Goal: Communication & Community: Answer question/provide support

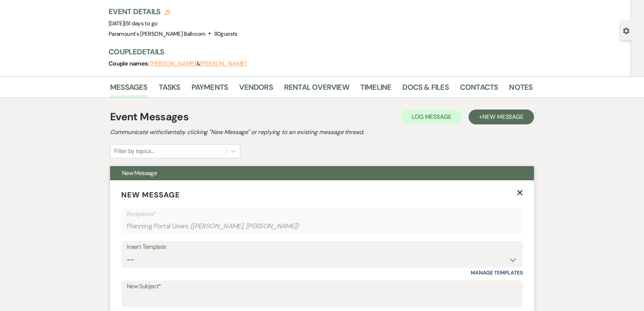
scroll to position [135, 0]
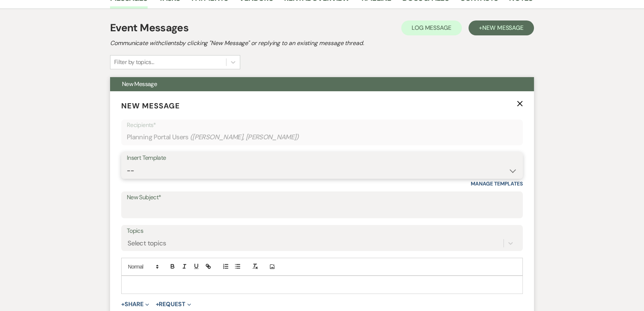
click at [155, 171] on select "-- Weven Planning Portal Introduction (Booked Events) 6 Month Consultation 9 Mo…" at bounding box center [322, 170] width 391 height 15
select select "1491"
click at [127, 163] on select "-- Weven Planning Portal Introduction (Booked Events) 6 Month Consultation 9 Mo…" at bounding box center [322, 170] width 391 height 15
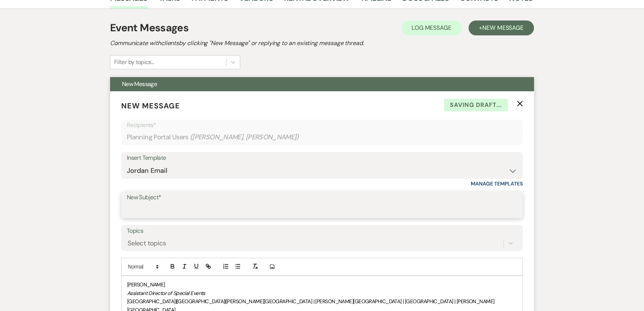
click at [169, 207] on input "New Subject*" at bounding box center [322, 210] width 391 height 15
type input "Payment Link"
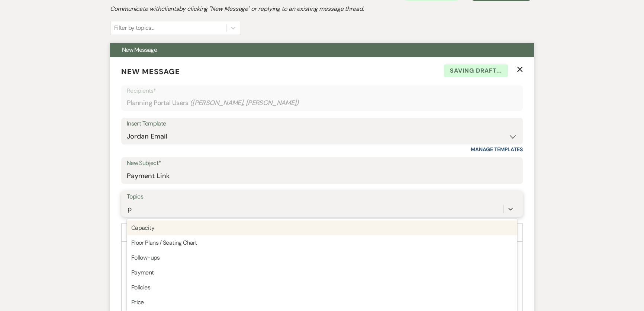
scroll to position [173, 0]
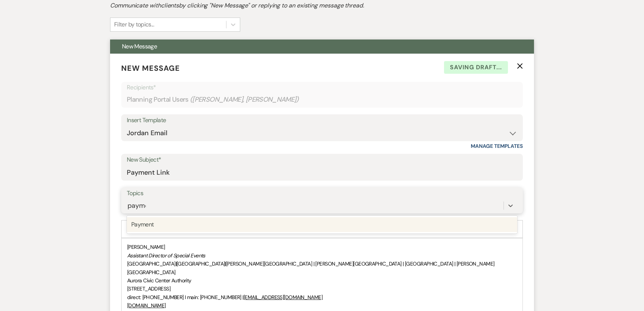
type input "paymen"
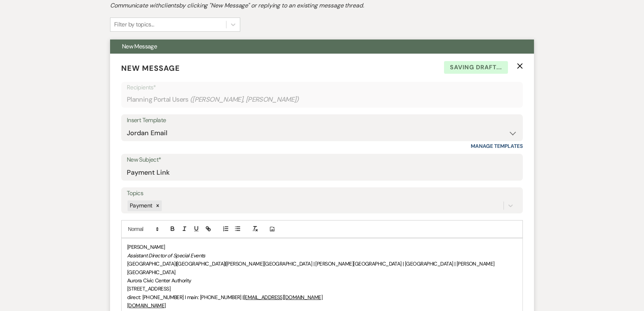
click at [127, 246] on div "[PERSON_NAME] Assistant Director of Special Events [GEOGRAPHIC_DATA] | [GEOGRAP…" at bounding box center [322, 288] width 401 height 100
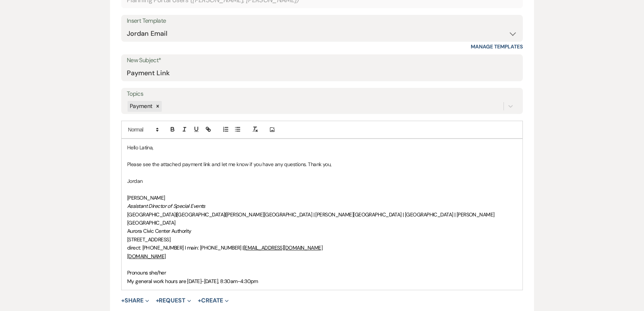
scroll to position [358, 0]
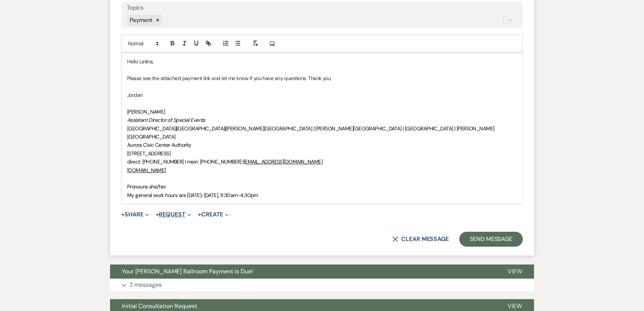
click at [174, 211] on button "+ Request Expand" at bounding box center [173, 214] width 35 height 6
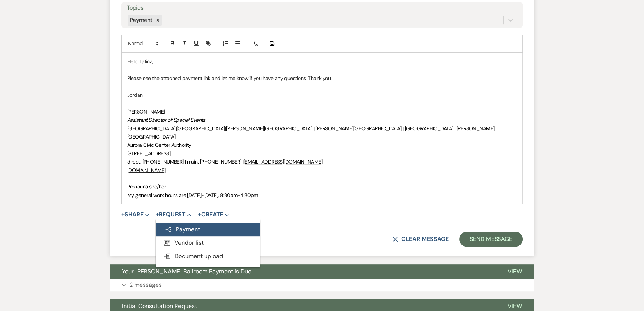
click at [189, 223] on button "Generate Payment Payment" at bounding box center [208, 229] width 104 height 13
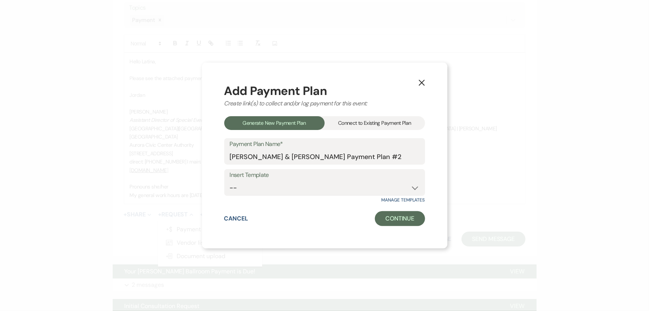
click at [392, 125] on div "Connect to Existing Payment Plan" at bounding box center [375, 123] width 100 height 14
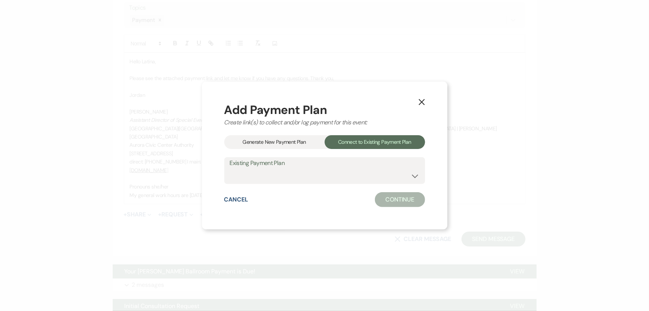
click at [368, 167] on label "Existing Payment Plan" at bounding box center [325, 163] width 190 height 11
click at [366, 178] on select "[PERSON_NAME] & [PERSON_NAME] Payment Plan #1" at bounding box center [325, 176] width 190 height 15
select select "24592"
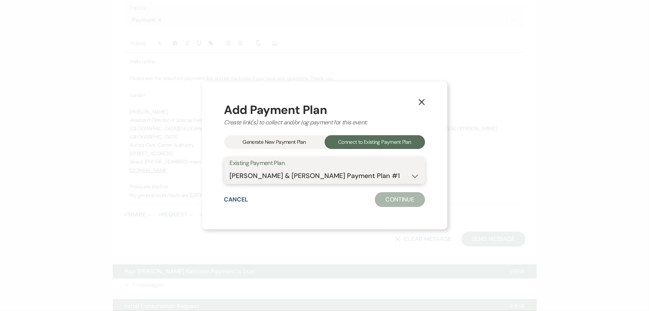
click at [230, 169] on select "[PERSON_NAME] & [PERSON_NAME] Payment Plan #1" at bounding box center [325, 176] width 190 height 15
click at [390, 201] on button "Continue" at bounding box center [400, 199] width 50 height 15
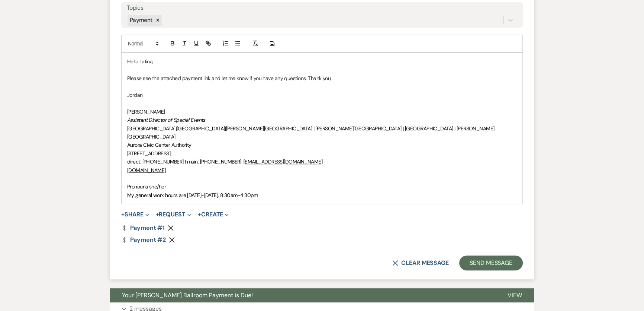
click at [171, 225] on use "button" at bounding box center [171, 228] width 6 height 6
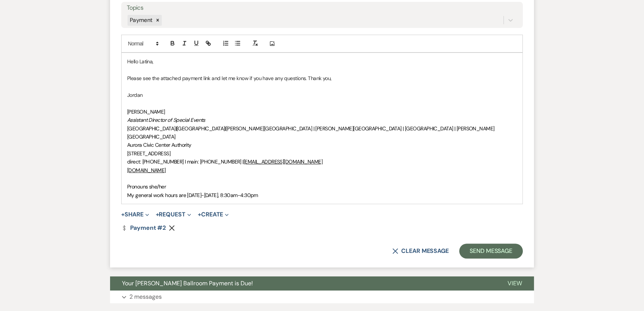
click at [293, 224] on form "New Message X Saving draft... Recipients* Planning Portal Users ( [PERSON_NAME]…" at bounding box center [322, 67] width 424 height 399
click at [476, 243] on button "Send Message" at bounding box center [492, 250] width 64 height 15
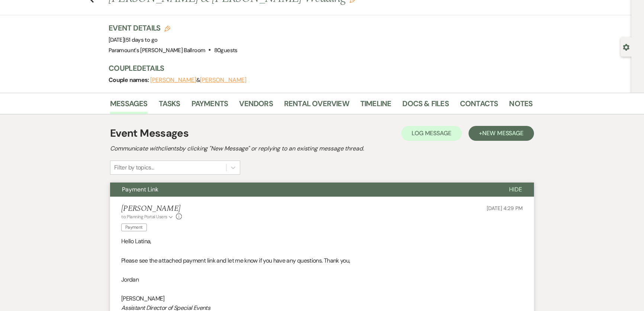
scroll to position [0, 0]
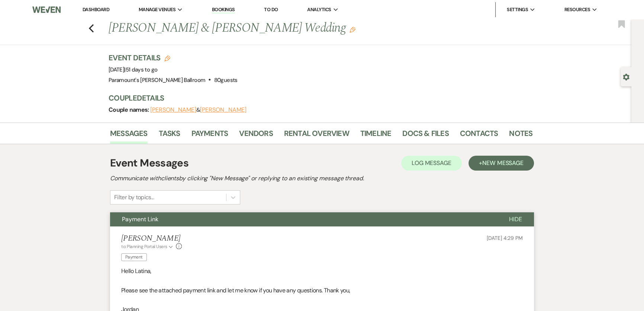
click at [97, 10] on link "Dashboard" at bounding box center [96, 9] width 27 height 6
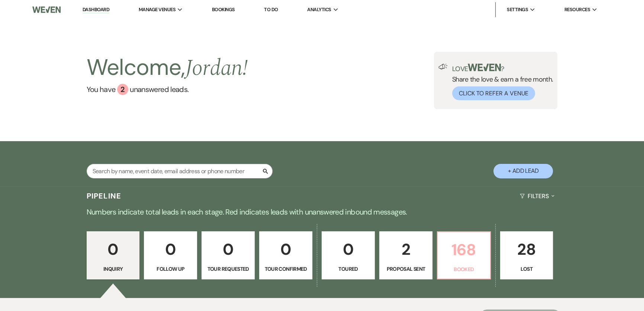
click at [463, 249] on p "168" at bounding box center [464, 249] width 44 height 25
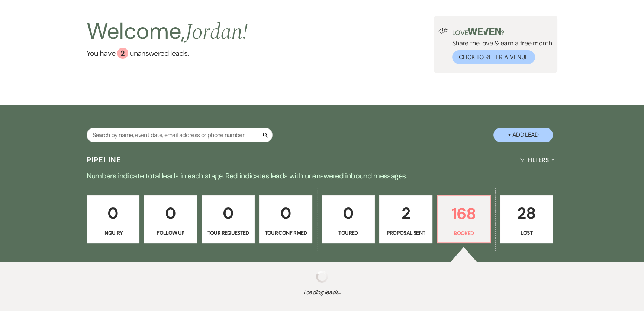
scroll to position [79, 0]
